Goal: Navigation & Orientation: Go to known website

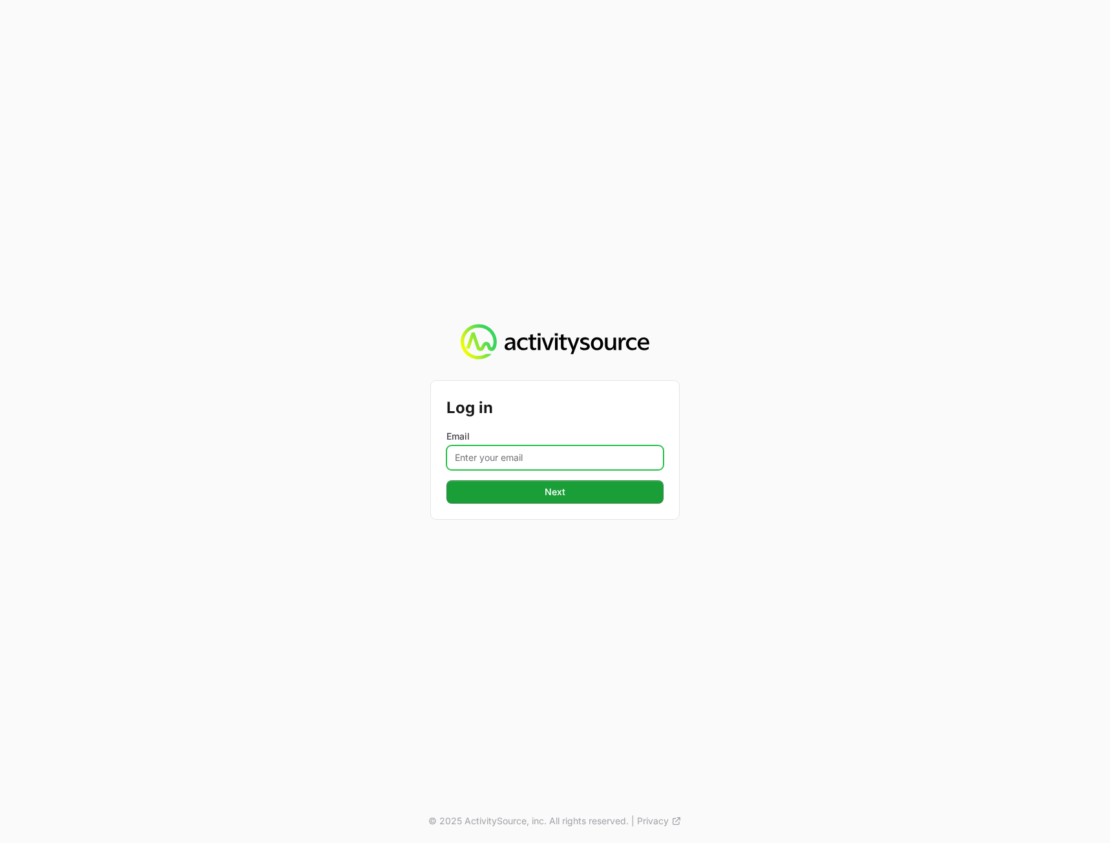
click at [547, 459] on input "Email" at bounding box center [555, 457] width 217 height 25
type input "[PERSON_NAME][EMAIL_ADDRESS][DOMAIN_NAME]"
click at [888, 472] on div "Log in Email [PERSON_NAME][EMAIL_ADDRESS][DOMAIN_NAME] Next © 2025 ActivitySour…" at bounding box center [555, 421] width 1110 height 843
click at [591, 485] on button "Next" at bounding box center [555, 491] width 217 height 23
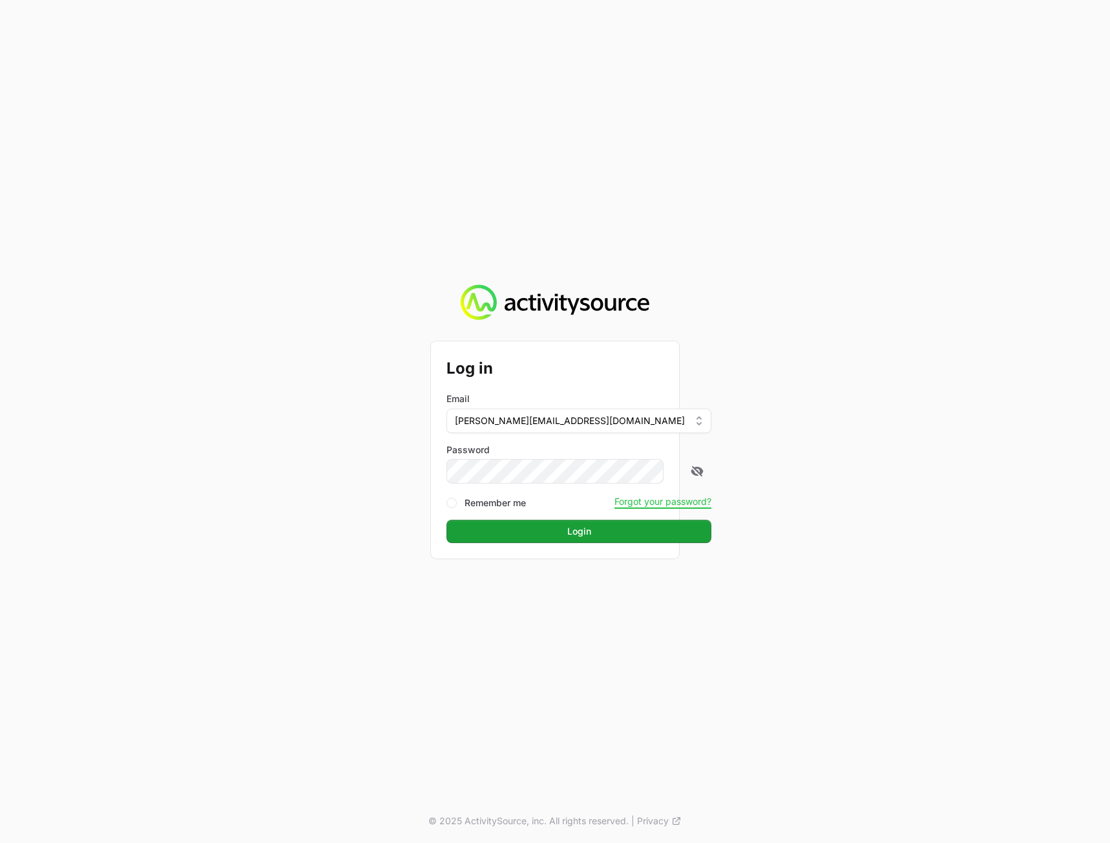
click at [1011, 423] on div "Log in Email [PERSON_NAME][EMAIL_ADDRESS][DOMAIN_NAME] Password Remember me For…" at bounding box center [555, 421] width 1110 height 843
click at [607, 527] on button "Login" at bounding box center [579, 531] width 265 height 23
